Goal: Task Accomplishment & Management: Use online tool/utility

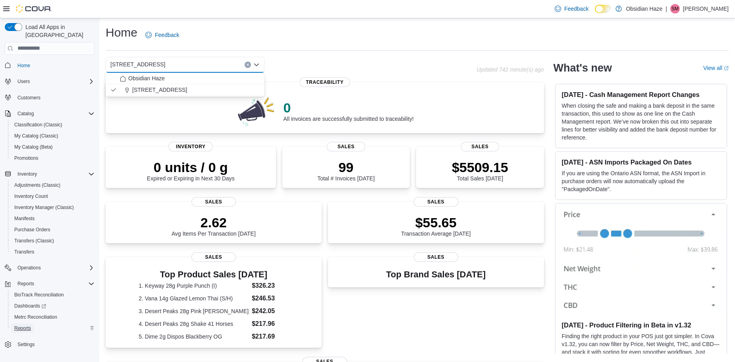
click at [25, 325] on span "Reports" at bounding box center [22, 328] width 17 height 6
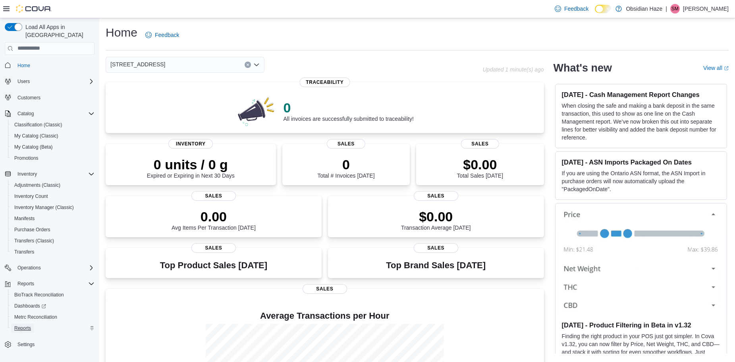
click at [25, 323] on span "Reports" at bounding box center [22, 328] width 17 height 10
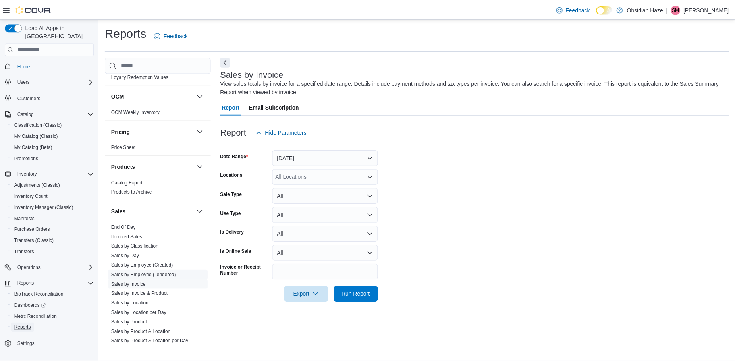
scroll to position [357, 0]
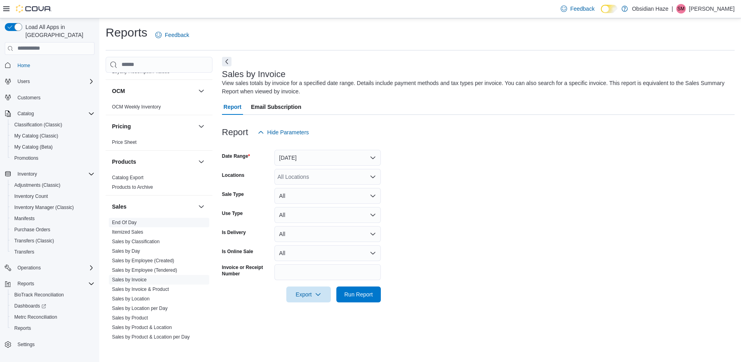
click at [120, 222] on link "End Of Day" at bounding box center [124, 223] width 25 height 6
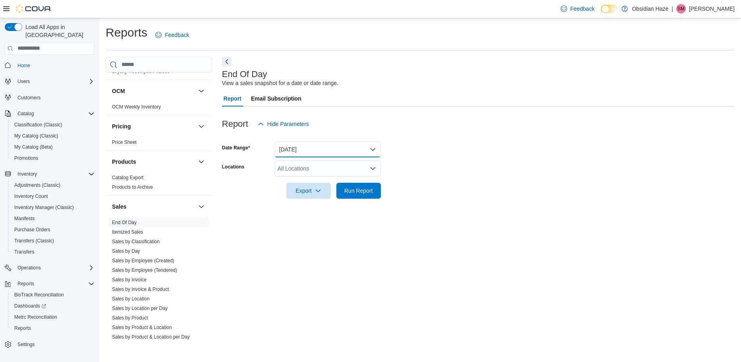
click at [310, 148] on button "[DATE]" at bounding box center [327, 149] width 106 height 16
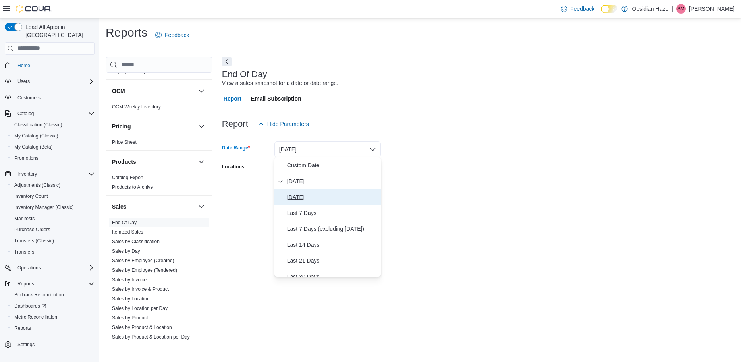
click at [299, 193] on span "[DATE]" at bounding box center [332, 197] width 91 height 10
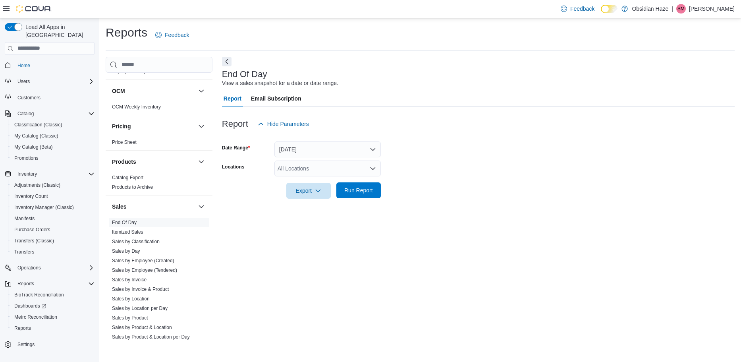
click at [343, 193] on span "Run Report" at bounding box center [358, 190] width 35 height 16
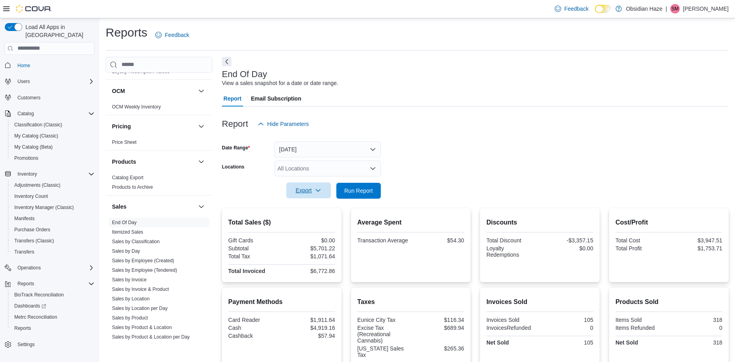
click at [306, 194] on span "Export" at bounding box center [308, 190] width 35 height 16
click at [312, 224] on span "Export to Pdf" at bounding box center [310, 222] width 36 height 6
